Goal: Check status: Check status

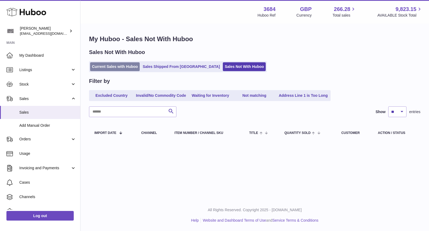
click at [114, 64] on link "Current Sales with Huboo" at bounding box center [115, 66] width 50 height 9
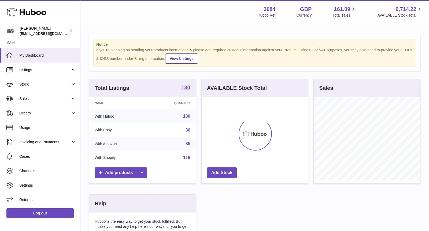
scroll to position [83, 106]
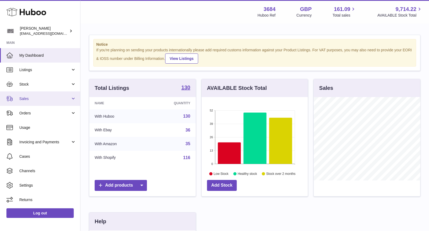
click at [40, 99] on span "Sales" at bounding box center [44, 98] width 51 height 5
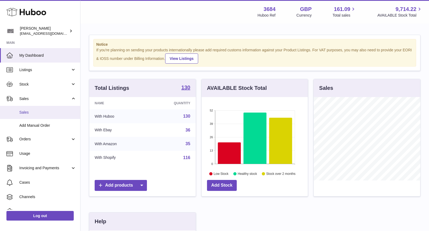
click at [37, 111] on span "Sales" at bounding box center [47, 112] width 57 height 5
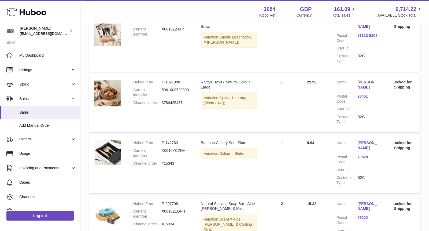
scroll to position [242, 0]
click at [372, 80] on link "[PERSON_NAME]" at bounding box center [367, 85] width 21 height 10
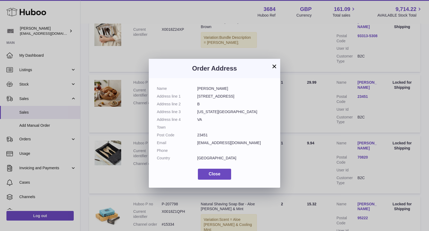
click at [273, 67] on button "×" at bounding box center [274, 66] width 6 height 6
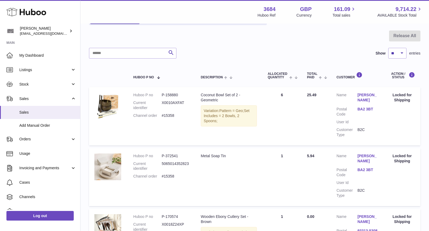
scroll to position [0, 0]
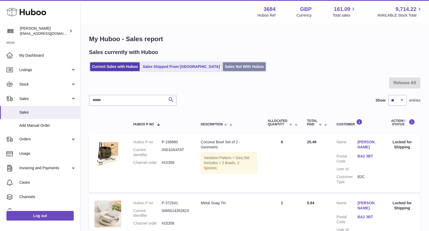
click at [223, 65] on link "Sales Not With Huboo" at bounding box center [244, 66] width 43 height 9
